Goal: Transaction & Acquisition: Book appointment/travel/reservation

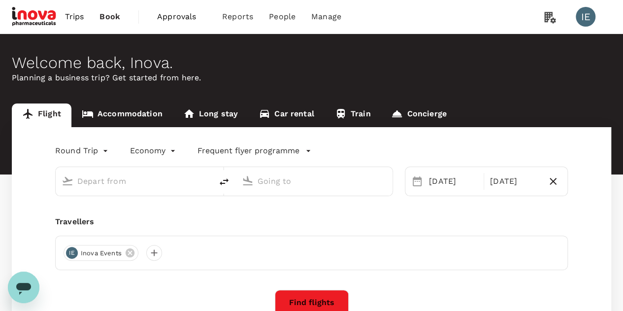
type input "Singapore Changi (SIN)"
type input "Suvarnabhumi Intl (BKK)"
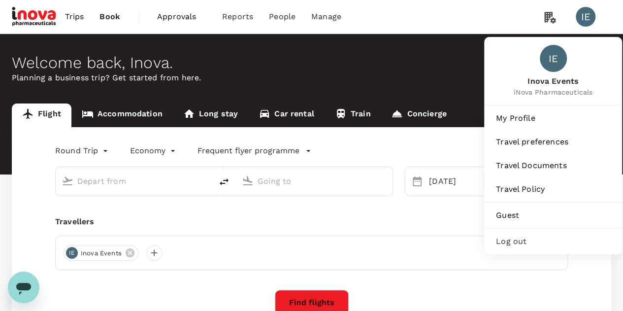
click at [514, 247] on div "Log out" at bounding box center [553, 241] width 130 height 22
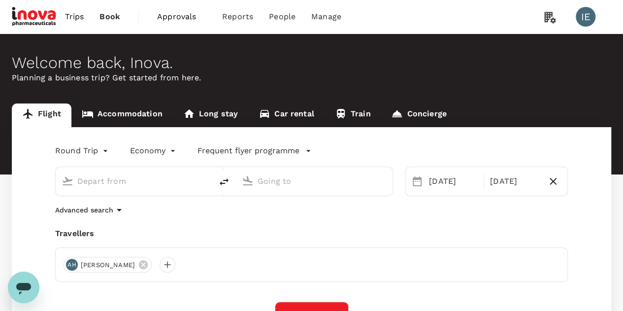
type input "Singapore Changi (SIN)"
type input "Suvarnabhumi Intl (BKK)"
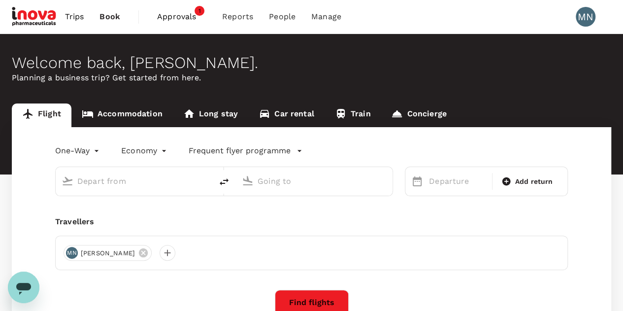
type input "roundtrip"
type input "business"
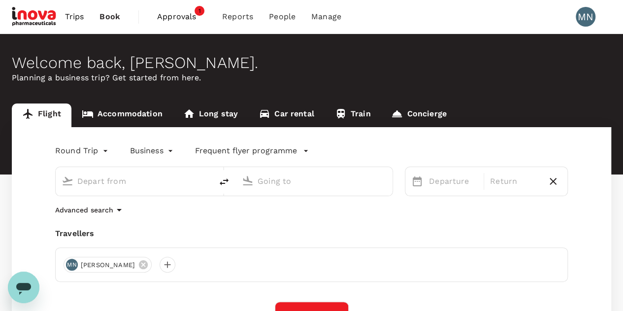
type input "Singapore Changi (SIN)"
type input "Narita Intl (NRT)"
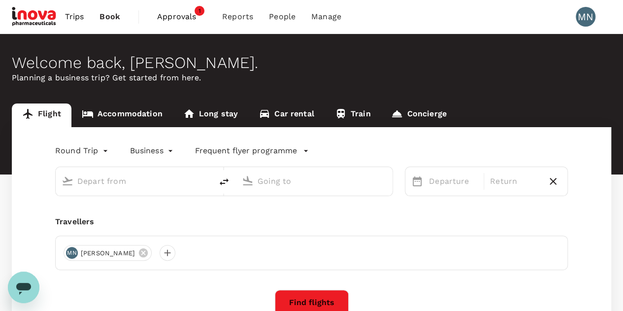
type input "Singapore Changi (SIN)"
type input "Narita Intl (NRT)"
